Goal: Task Accomplishment & Management: Complete application form

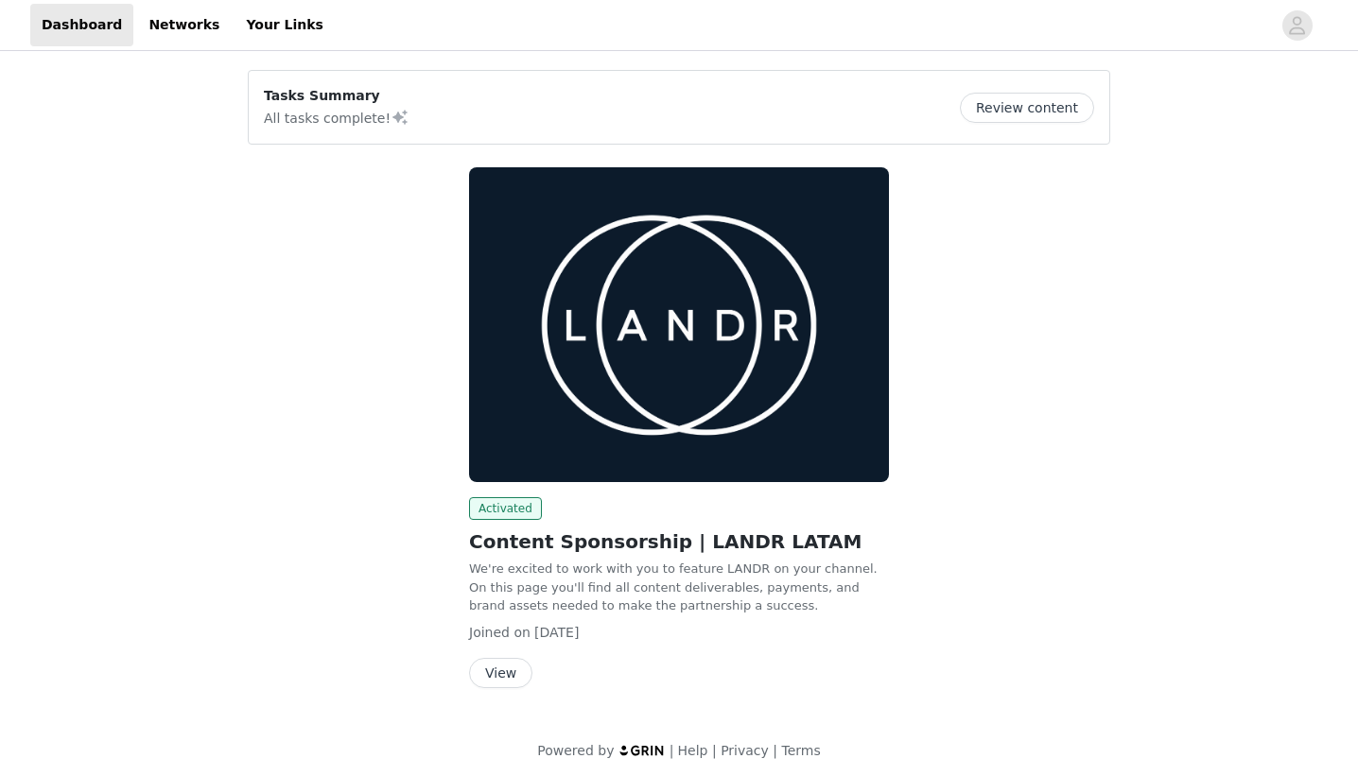
click at [1075, 111] on button "Review content" at bounding box center [1027, 108] width 134 height 30
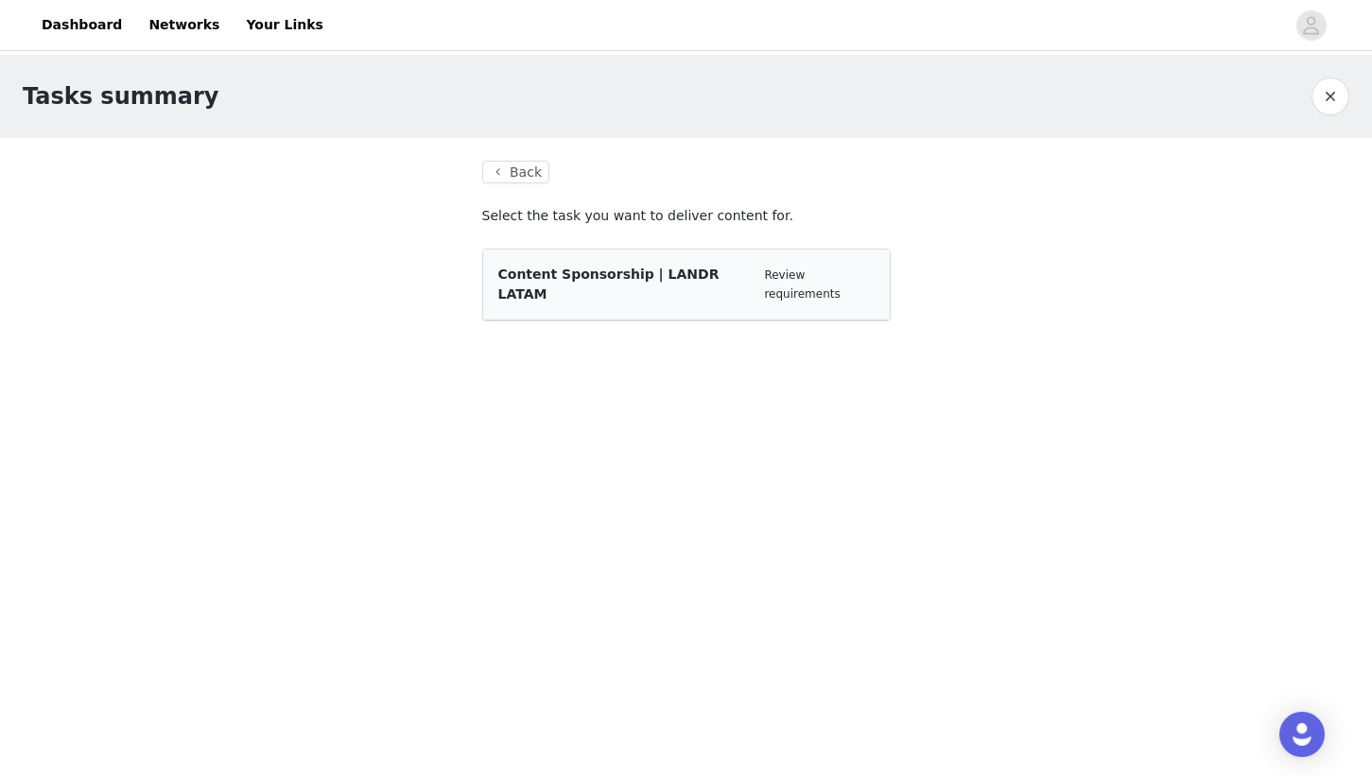
click at [643, 278] on span "Content Sponsorship | LANDR LATAM" at bounding box center [608, 284] width 221 height 35
click at [839, 274] on link "Review requirements" at bounding box center [802, 285] width 76 height 32
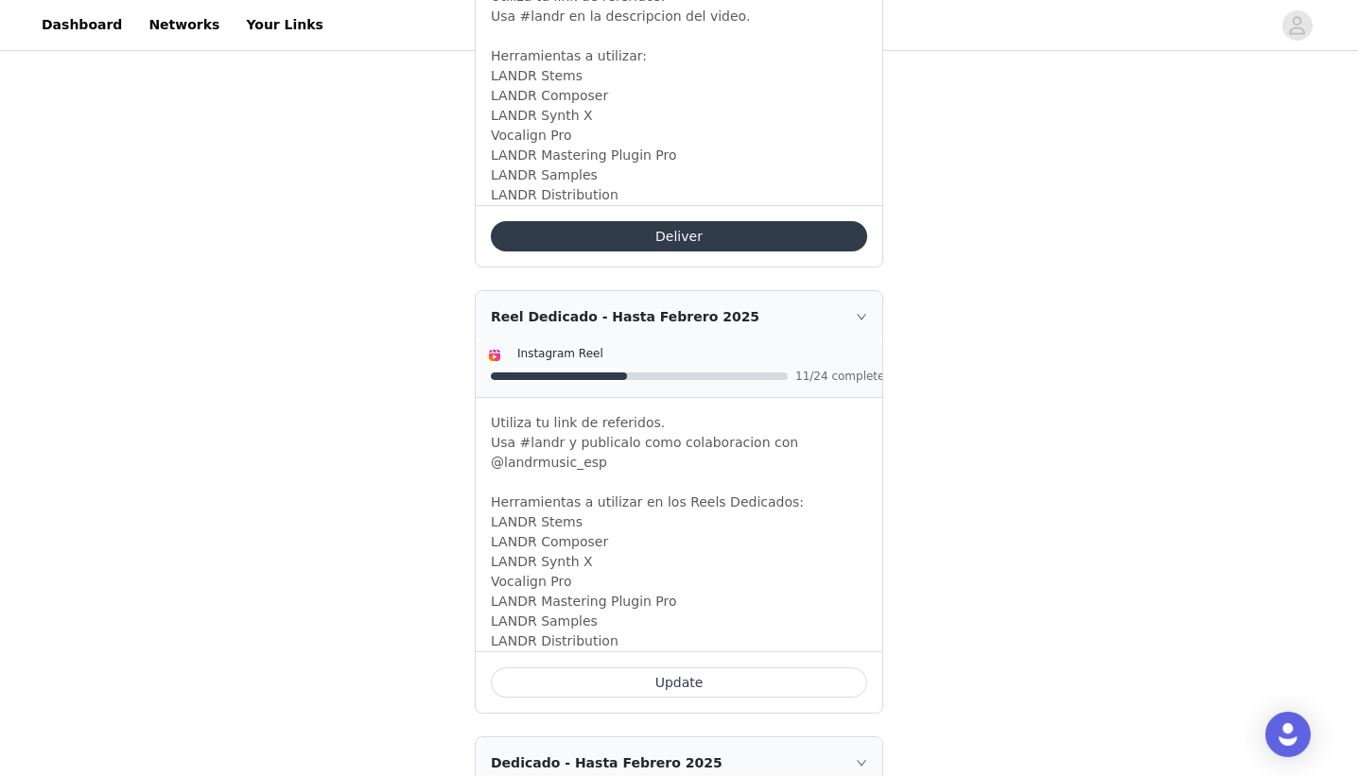
scroll to position [1817, 0]
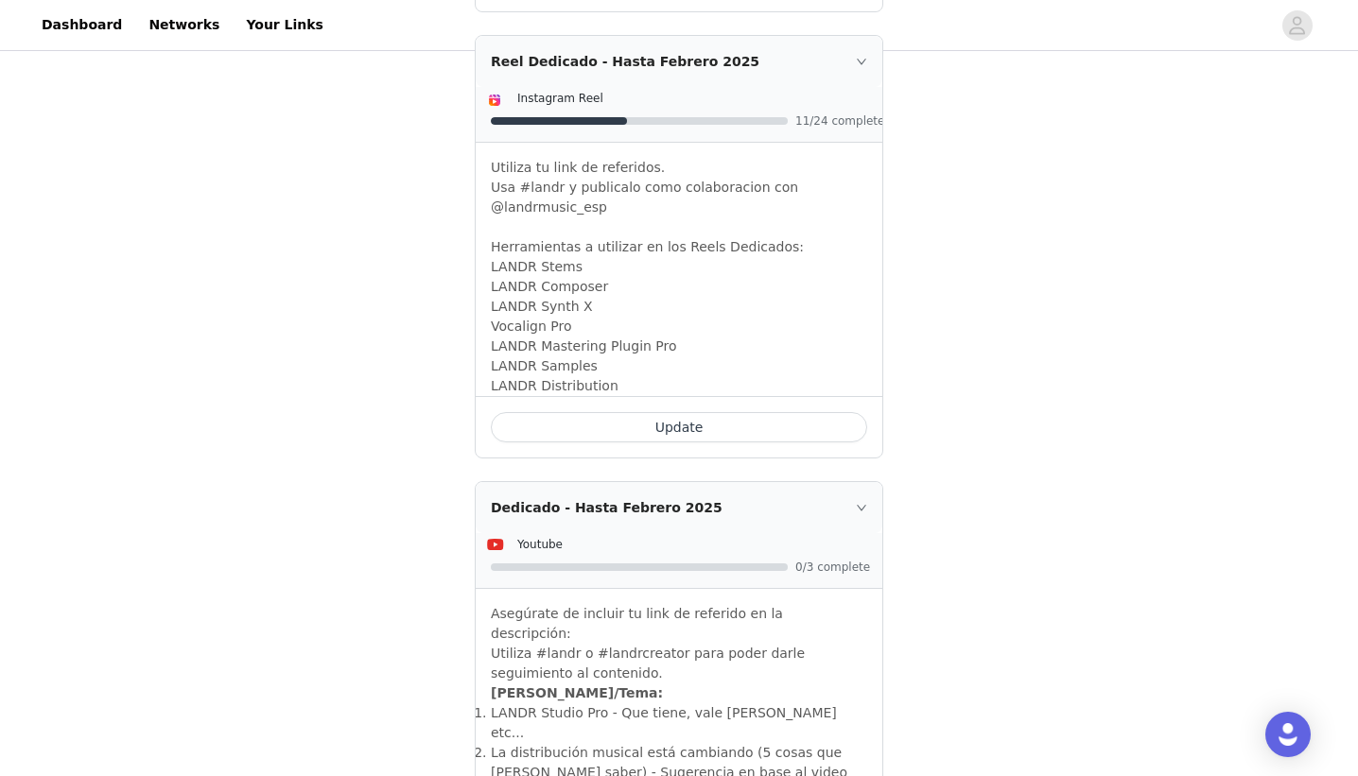
click at [685, 412] on button "Update" at bounding box center [679, 427] width 376 height 30
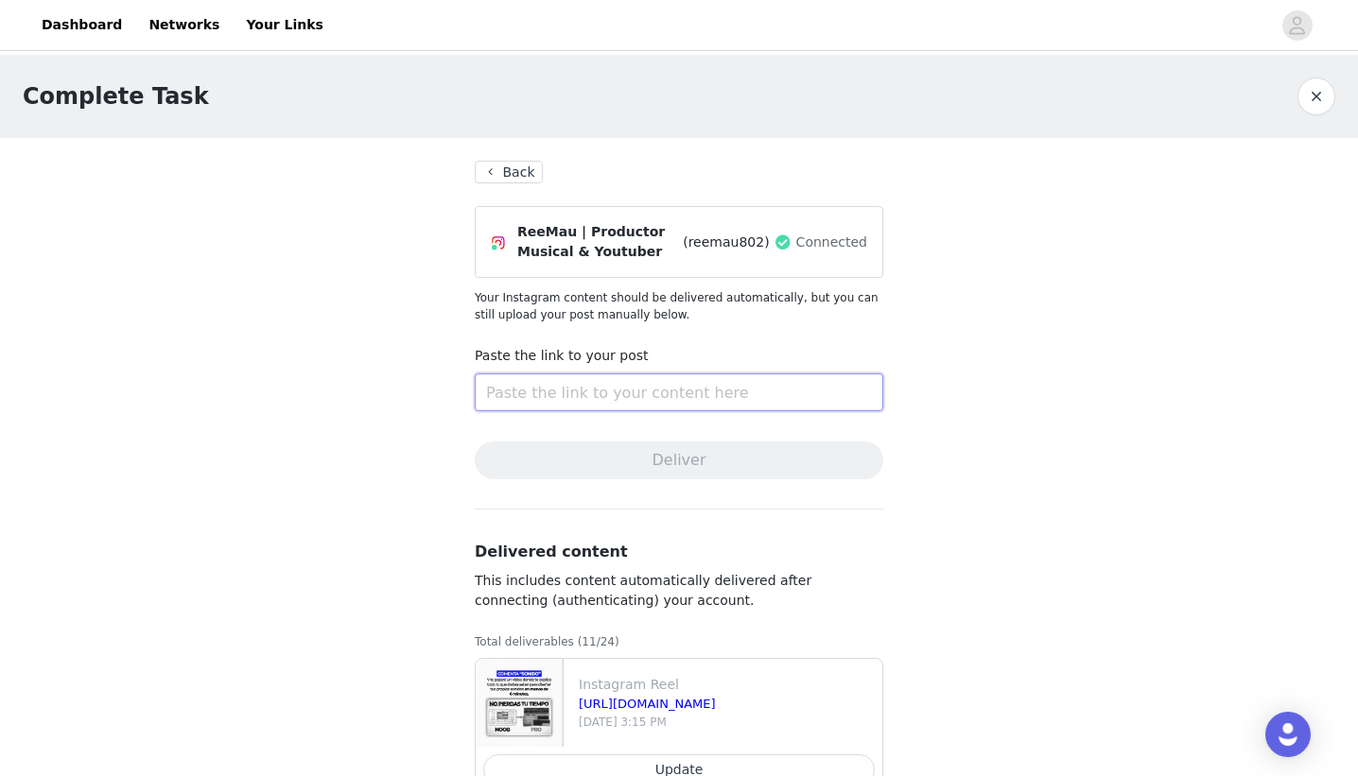
click at [639, 392] on input "text" at bounding box center [679, 393] width 408 height 38
paste input "[URL][DOMAIN_NAME]"
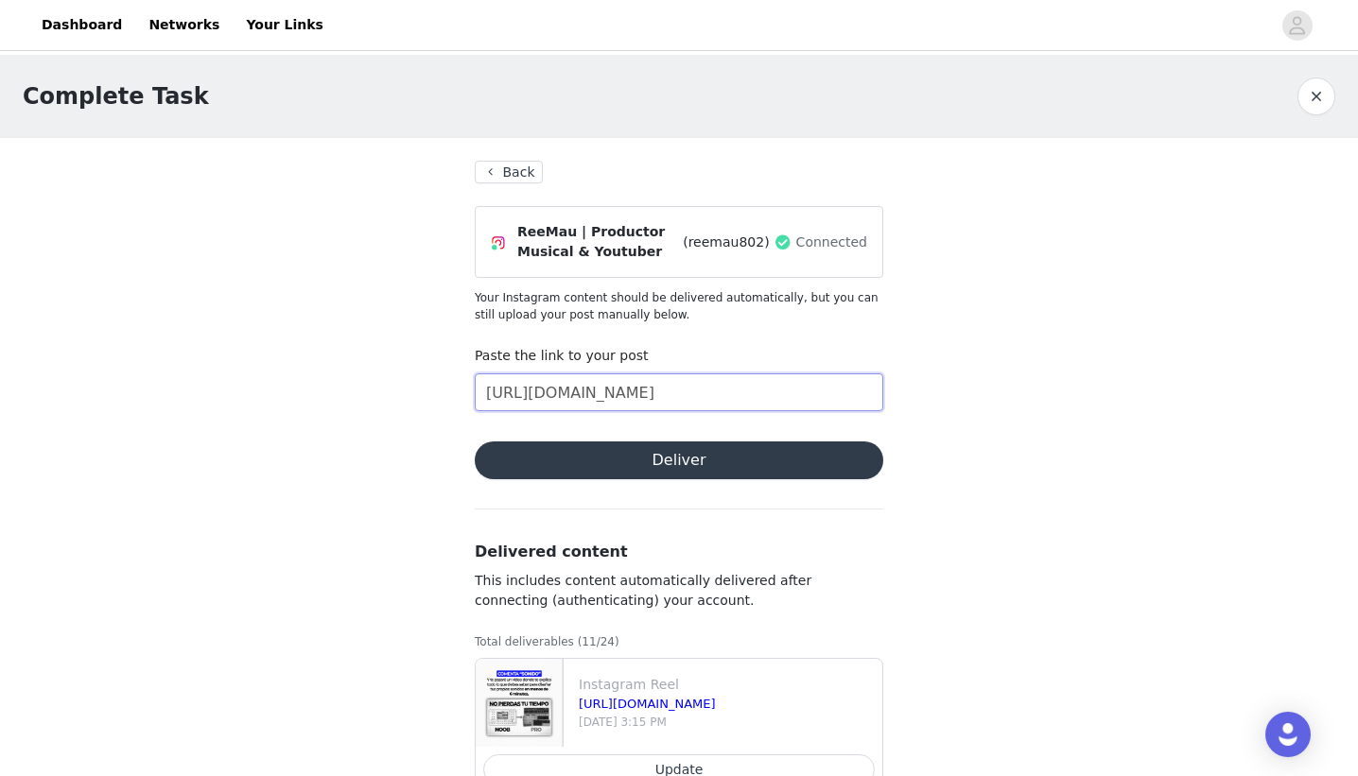
type input "[URL][DOMAIN_NAME]"
click at [670, 459] on button "Deliver" at bounding box center [679, 461] width 408 height 38
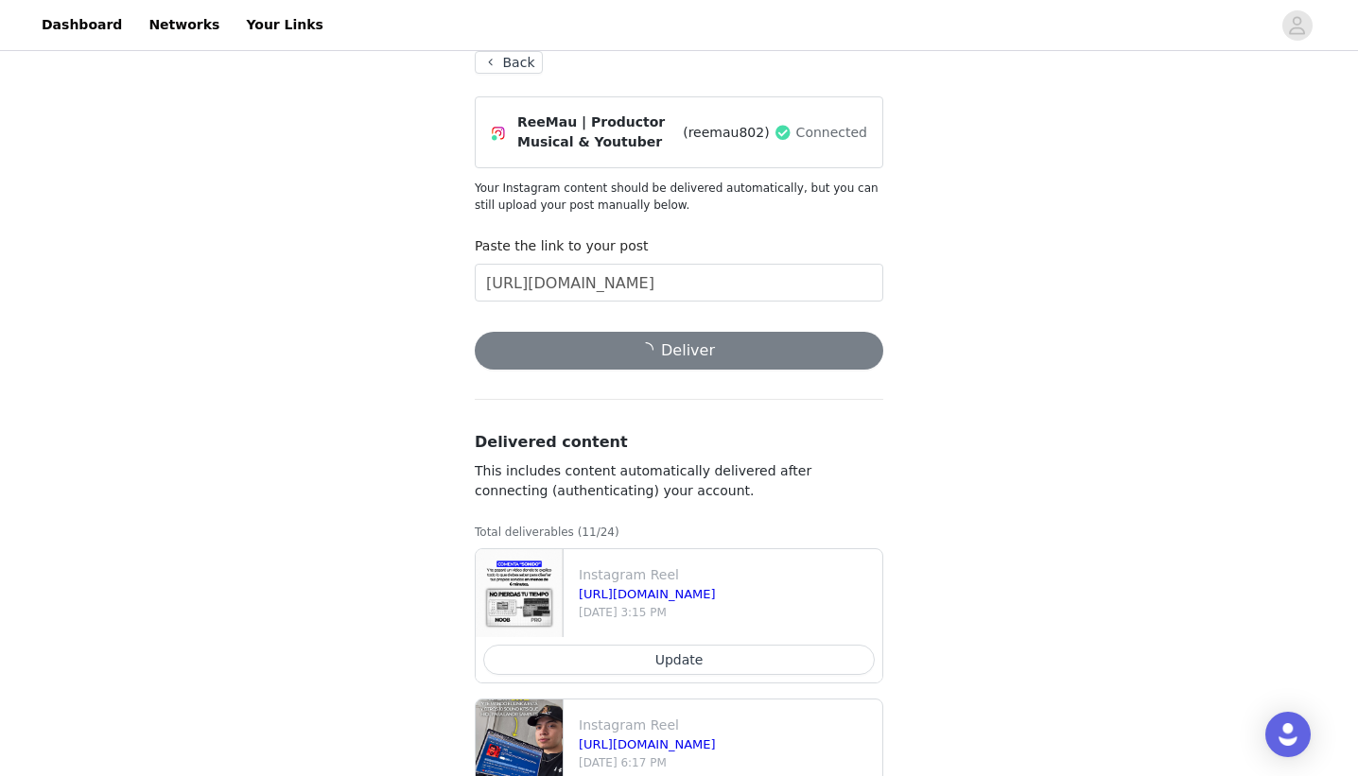
scroll to position [91, 0]
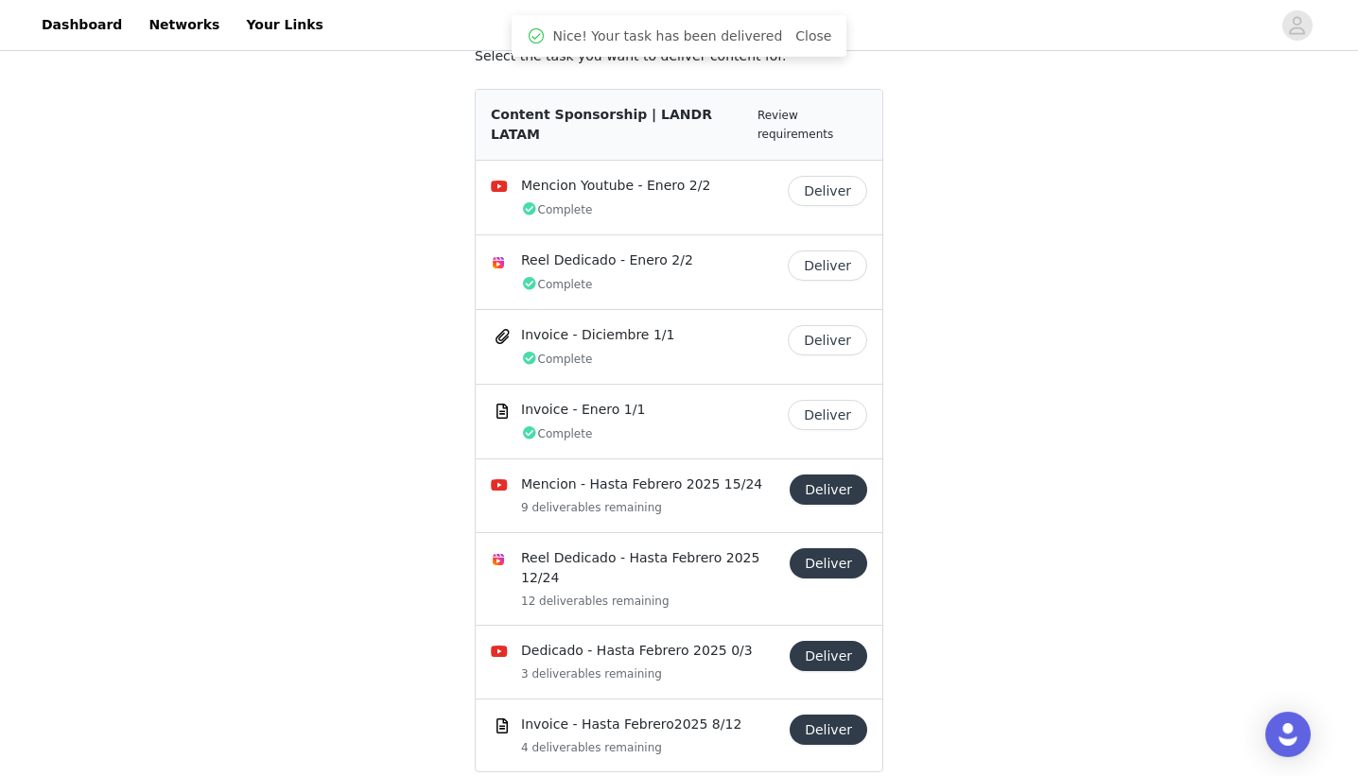
scroll to position [162, 0]
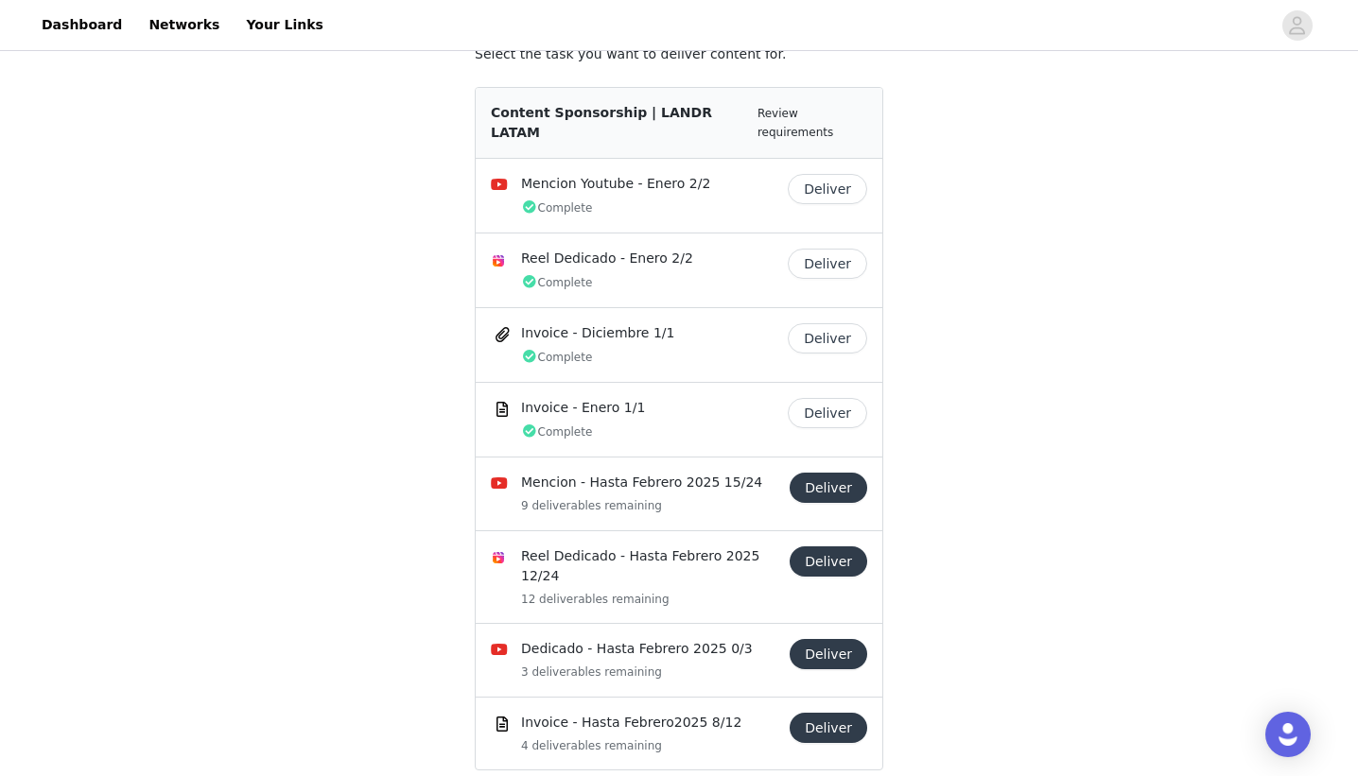
click at [823, 548] on button "Deliver" at bounding box center [829, 562] width 78 height 30
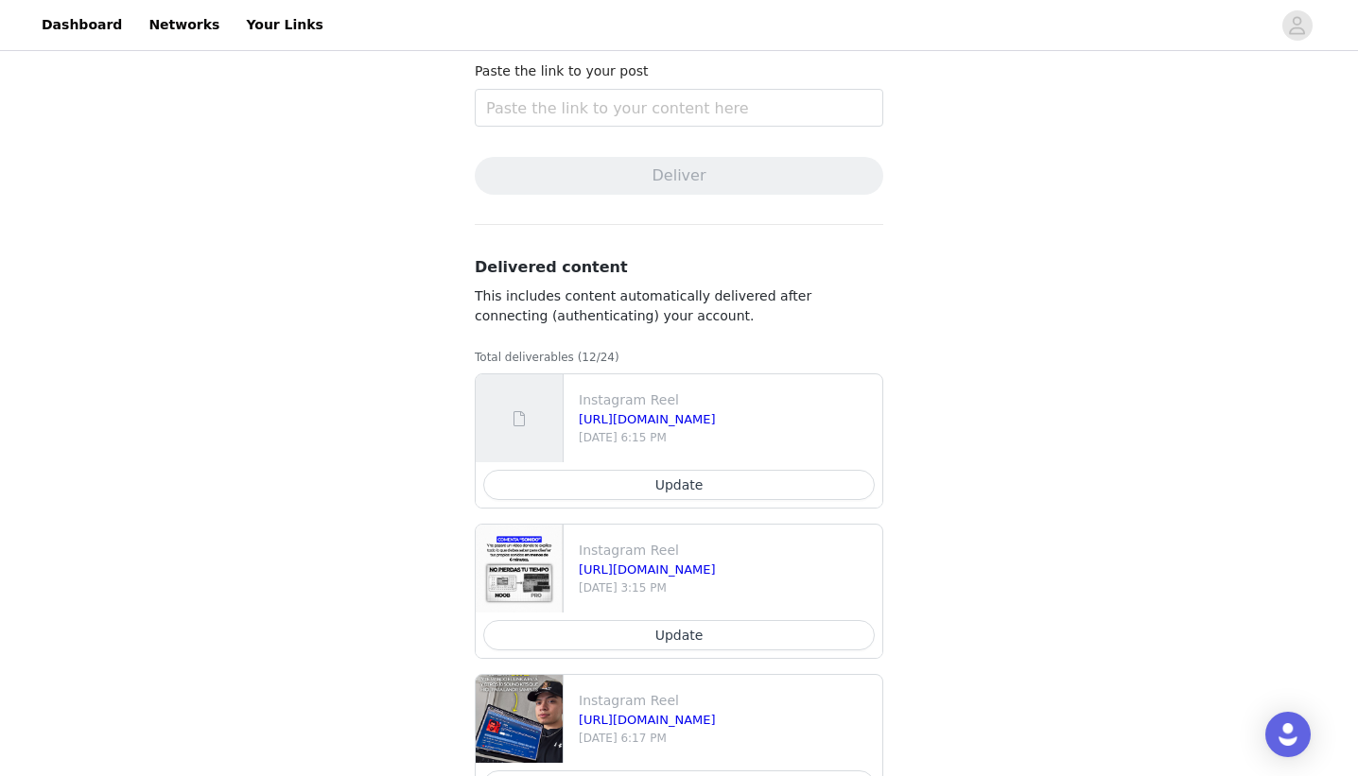
scroll to position [296, 0]
